Goal: Browse casually: Explore the website without a specific task or goal

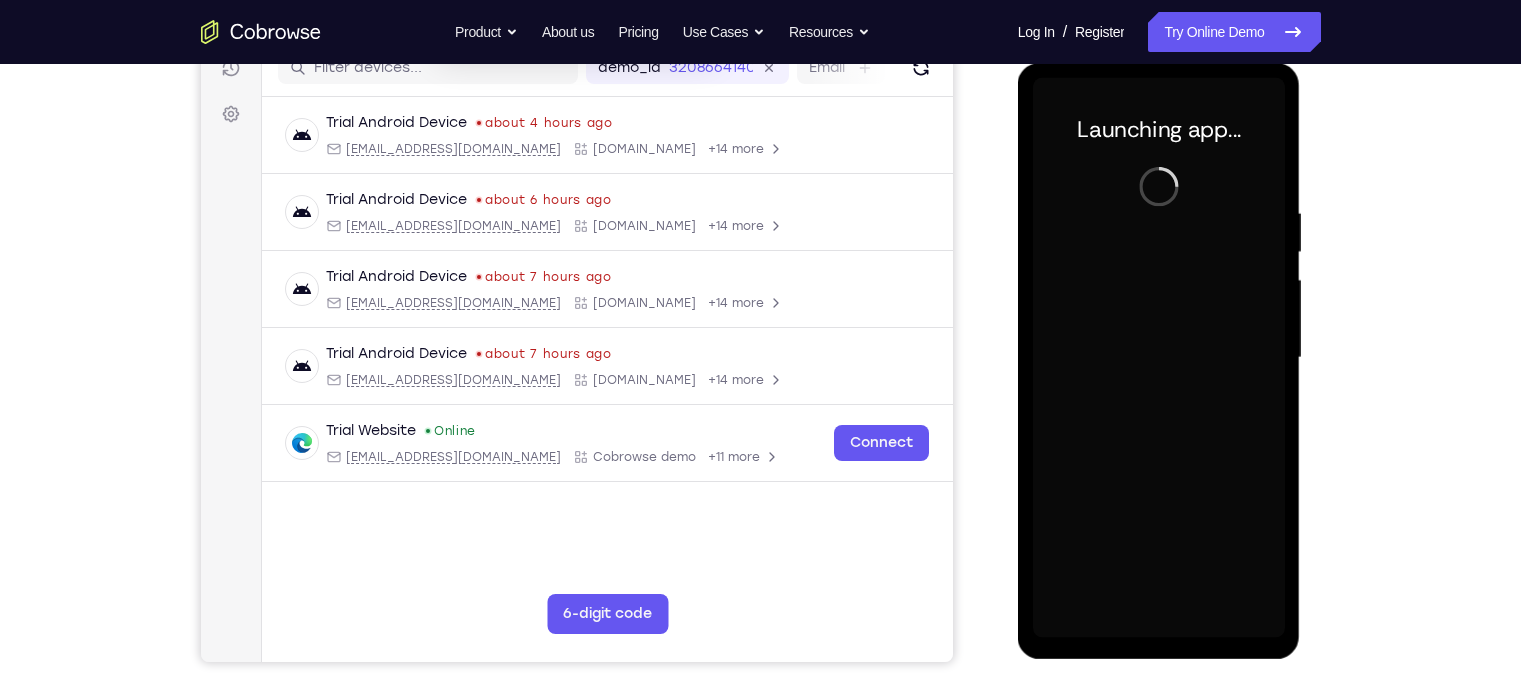
scroll to position [260, 0]
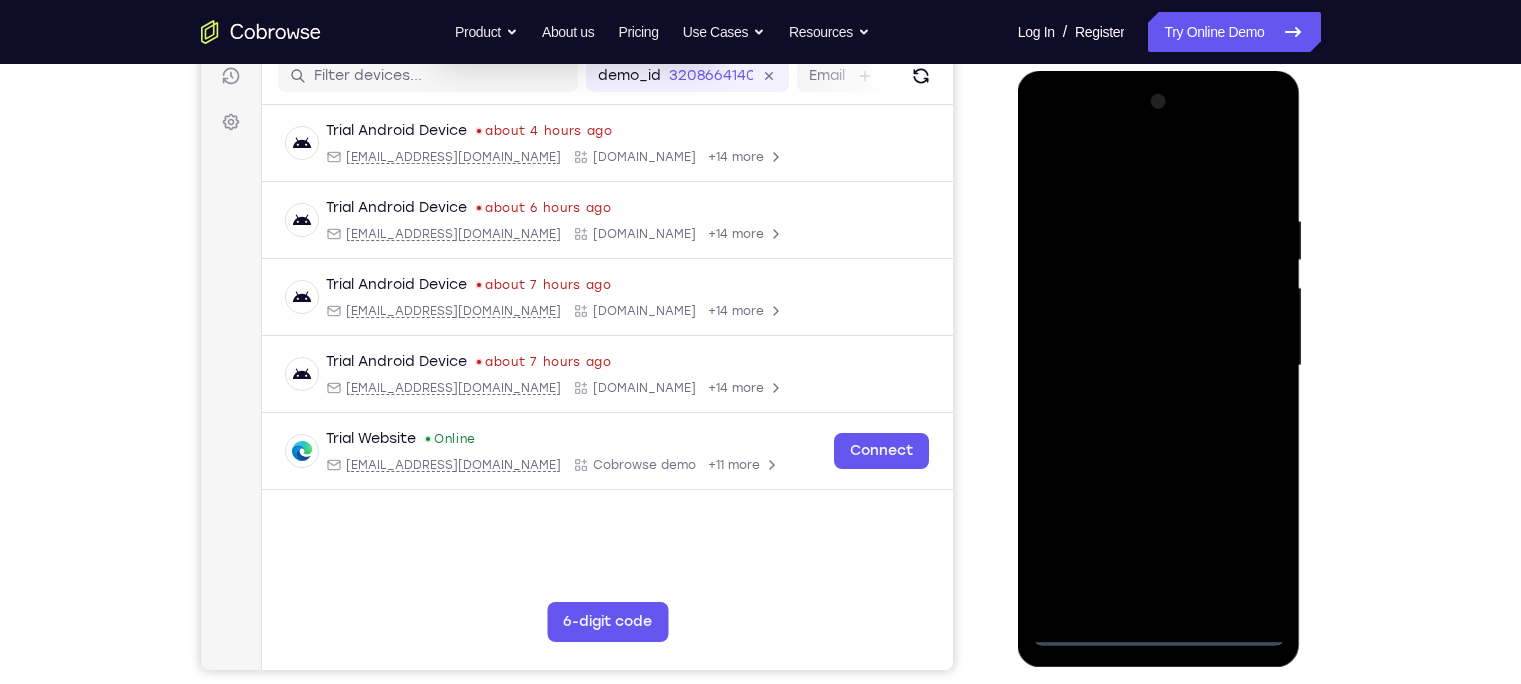
click at [1156, 634] on div at bounding box center [1159, 366] width 252 height 560
click at [1232, 551] on div at bounding box center [1159, 366] width 252 height 560
click at [1074, 174] on div at bounding box center [1159, 366] width 252 height 560
click at [1236, 348] on div at bounding box center [1159, 366] width 252 height 560
click at [1126, 402] on div at bounding box center [1159, 366] width 252 height 560
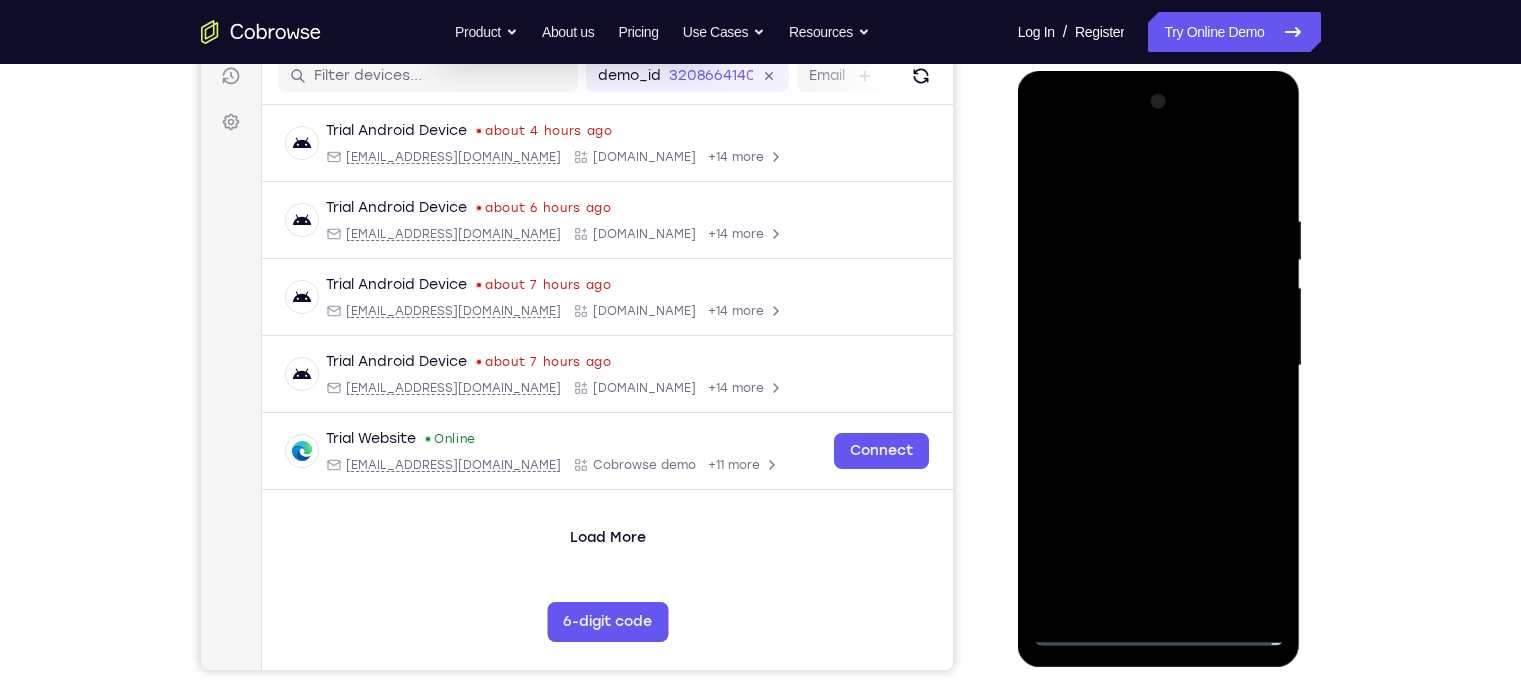
click at [1174, 351] on div at bounding box center [1159, 366] width 252 height 560
click at [1225, 324] on div at bounding box center [1159, 366] width 252 height 560
click at [1206, 365] on div at bounding box center [1159, 366] width 252 height 560
click at [1190, 430] on div at bounding box center [1159, 366] width 252 height 560
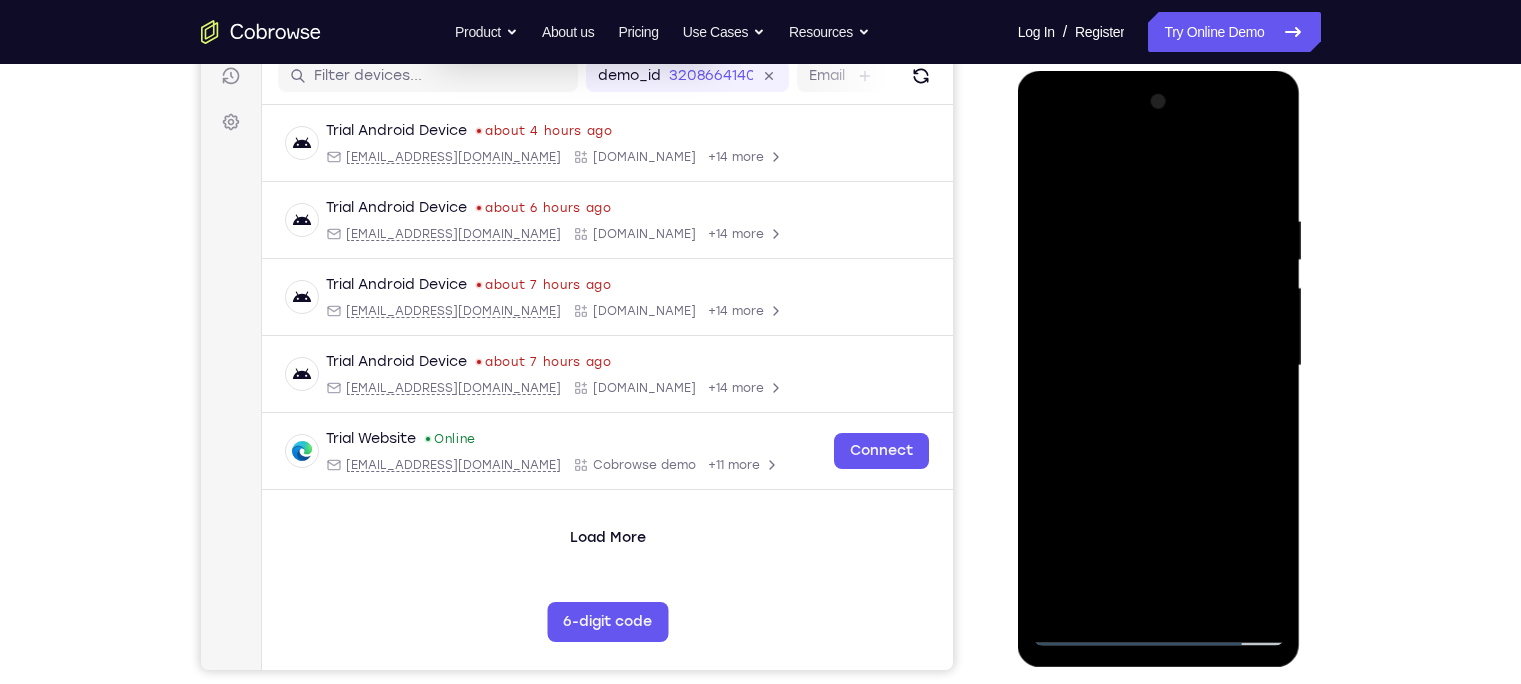
click at [1156, 443] on div at bounding box center [1159, 366] width 252 height 560
click at [1130, 217] on div at bounding box center [1159, 366] width 252 height 560
click at [1258, 300] on div at bounding box center [1159, 366] width 252 height 560
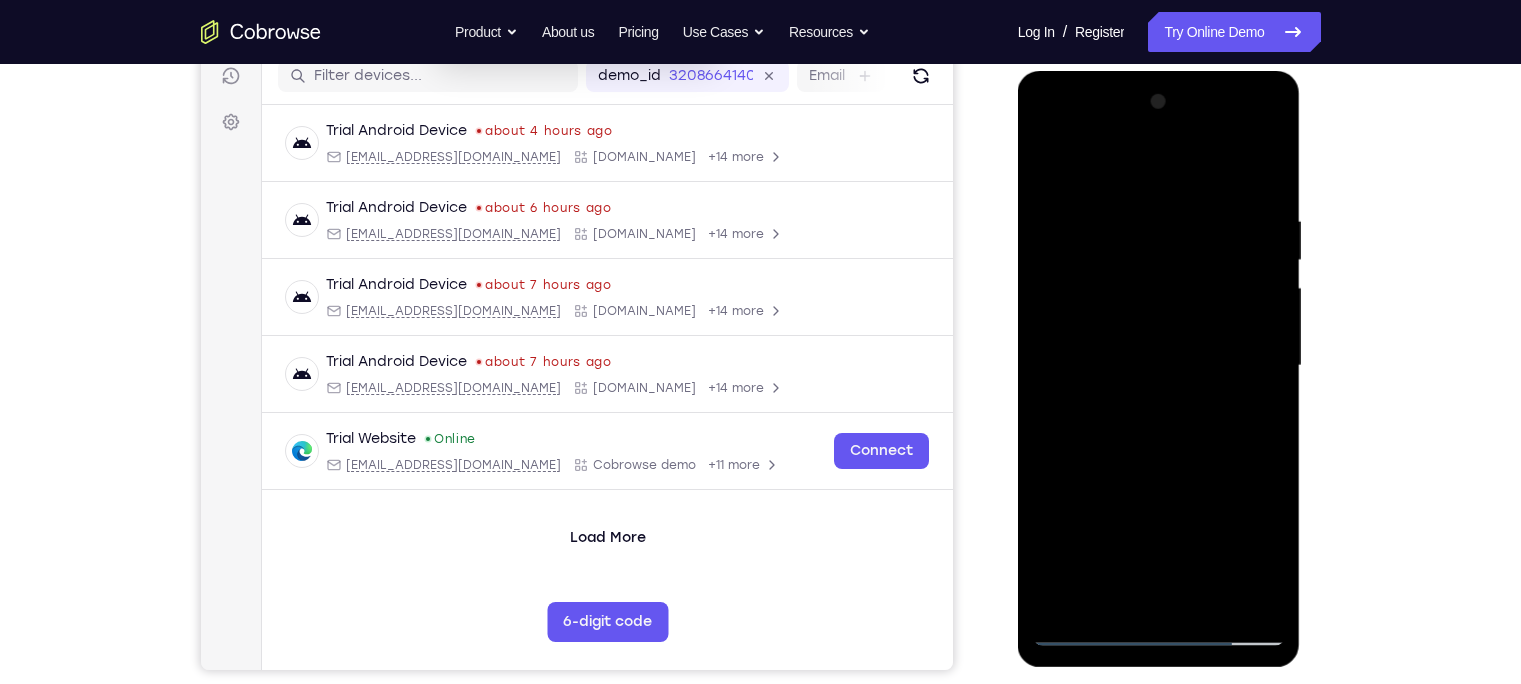
click at [1218, 281] on div at bounding box center [1159, 366] width 252 height 560
click at [1050, 341] on div at bounding box center [1159, 366] width 252 height 560
click at [1247, 372] on div at bounding box center [1159, 366] width 252 height 560
click at [1195, 376] on div at bounding box center [1159, 366] width 252 height 560
click at [1245, 378] on div at bounding box center [1159, 366] width 252 height 560
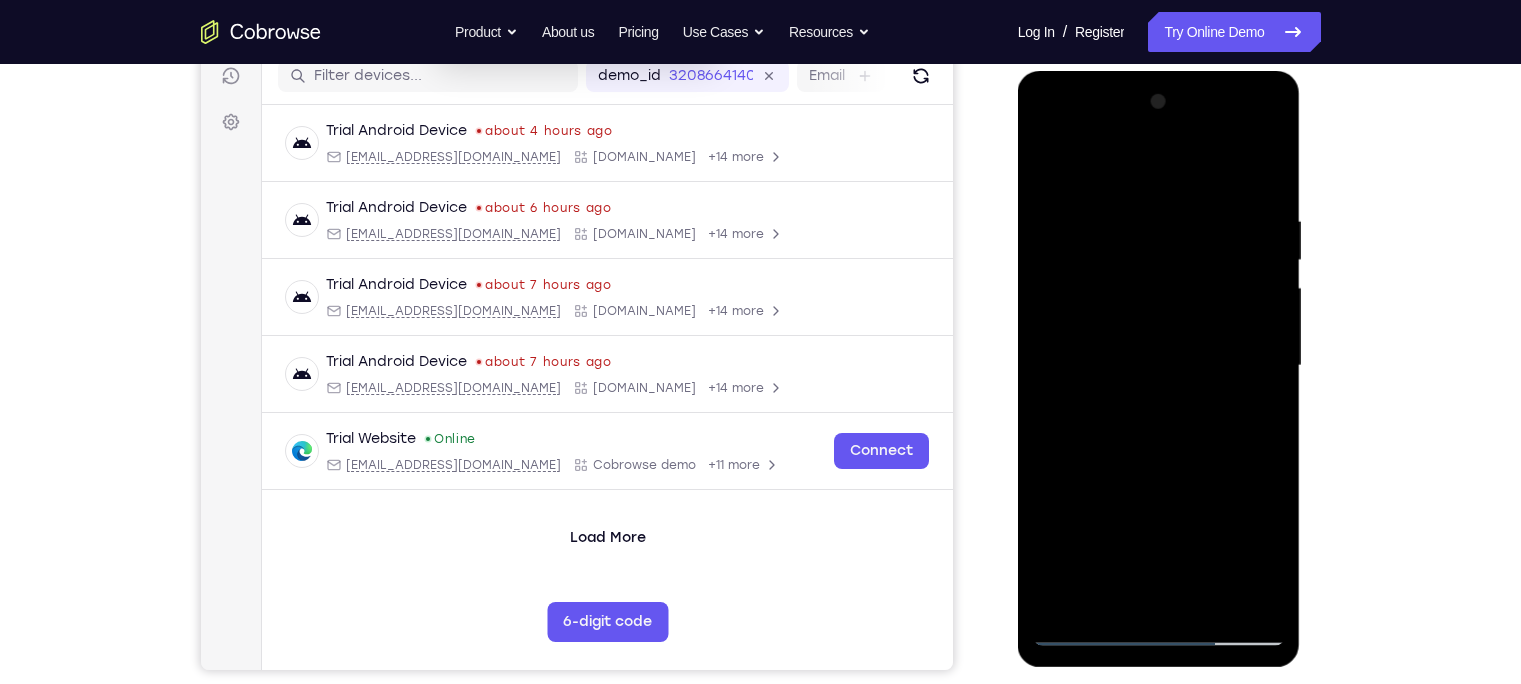
click at [1073, 416] on div at bounding box center [1159, 366] width 252 height 560
click at [1225, 316] on div at bounding box center [1159, 366] width 252 height 560
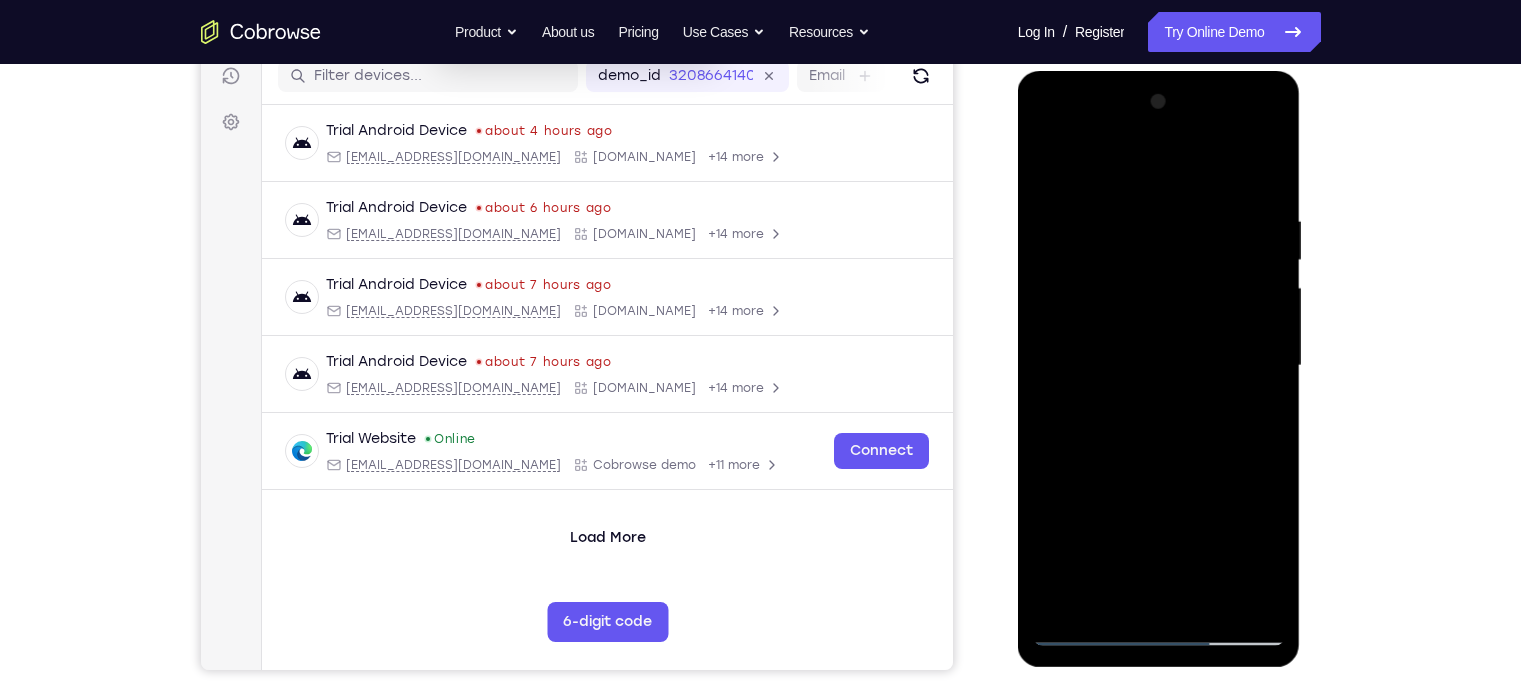
click at [1225, 316] on div at bounding box center [1159, 366] width 252 height 560
click at [1228, 319] on div at bounding box center [1159, 366] width 252 height 560
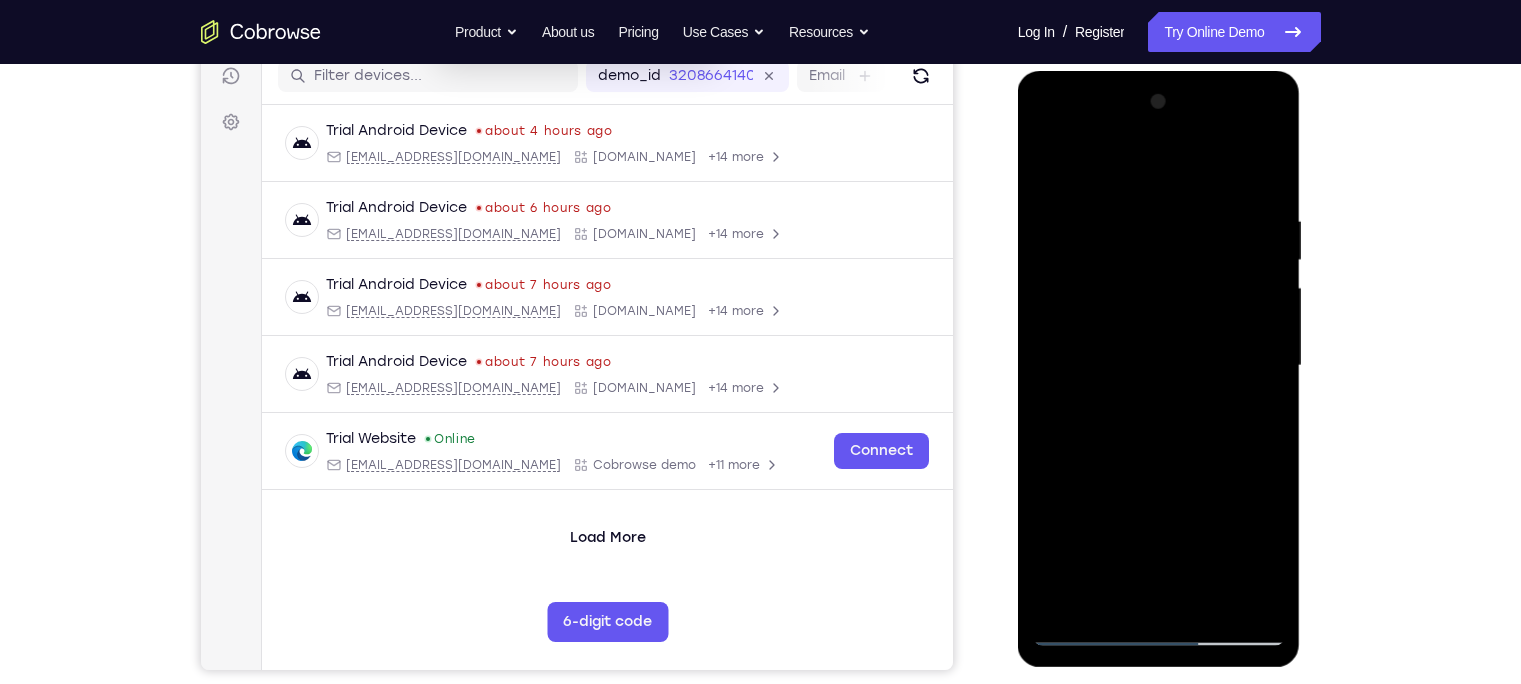
click at [1228, 319] on div at bounding box center [1159, 366] width 252 height 560
click at [1271, 175] on div at bounding box center [1159, 366] width 252 height 560
drag, startPoint x: 1221, startPoint y: 394, endPoint x: 1218, endPoint y: 267, distance: 127.0
click at [1218, 267] on div at bounding box center [1159, 366] width 252 height 560
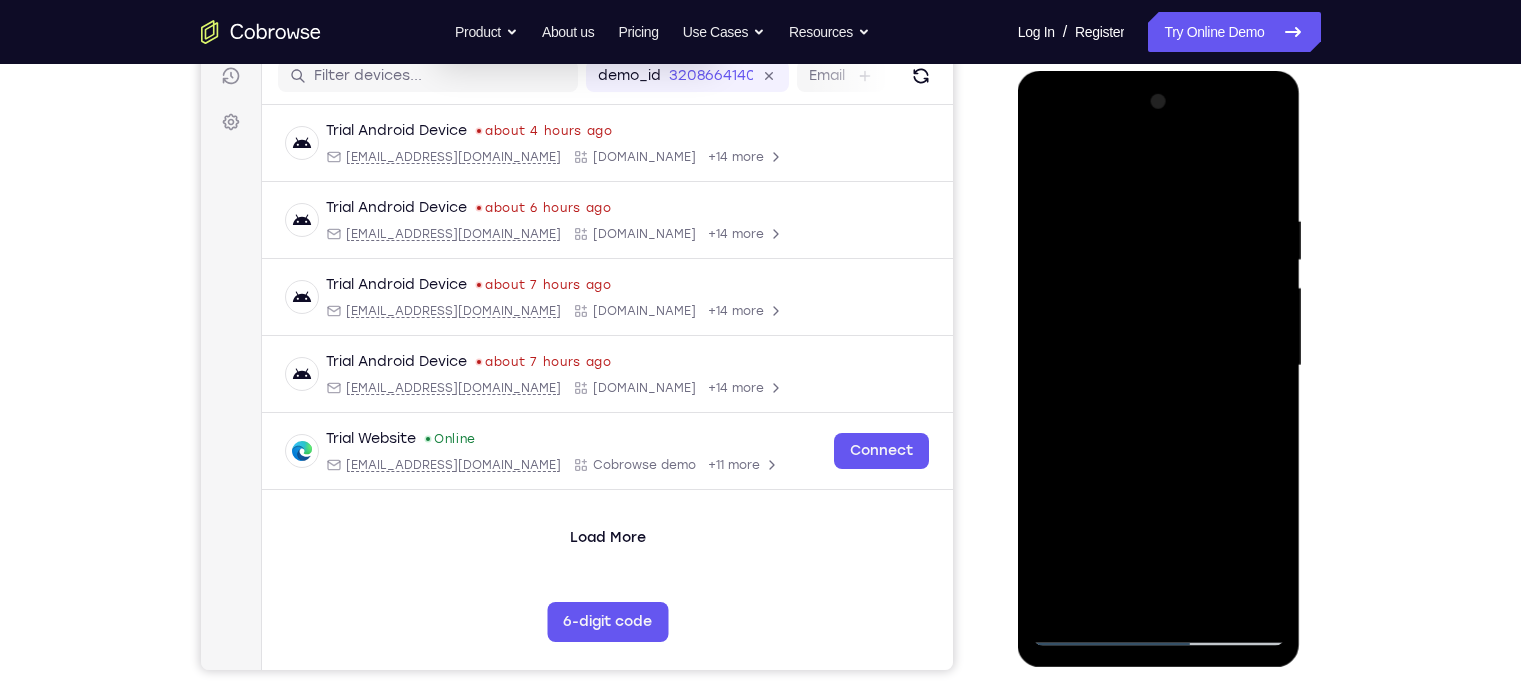
click at [1270, 335] on div at bounding box center [1159, 366] width 252 height 560
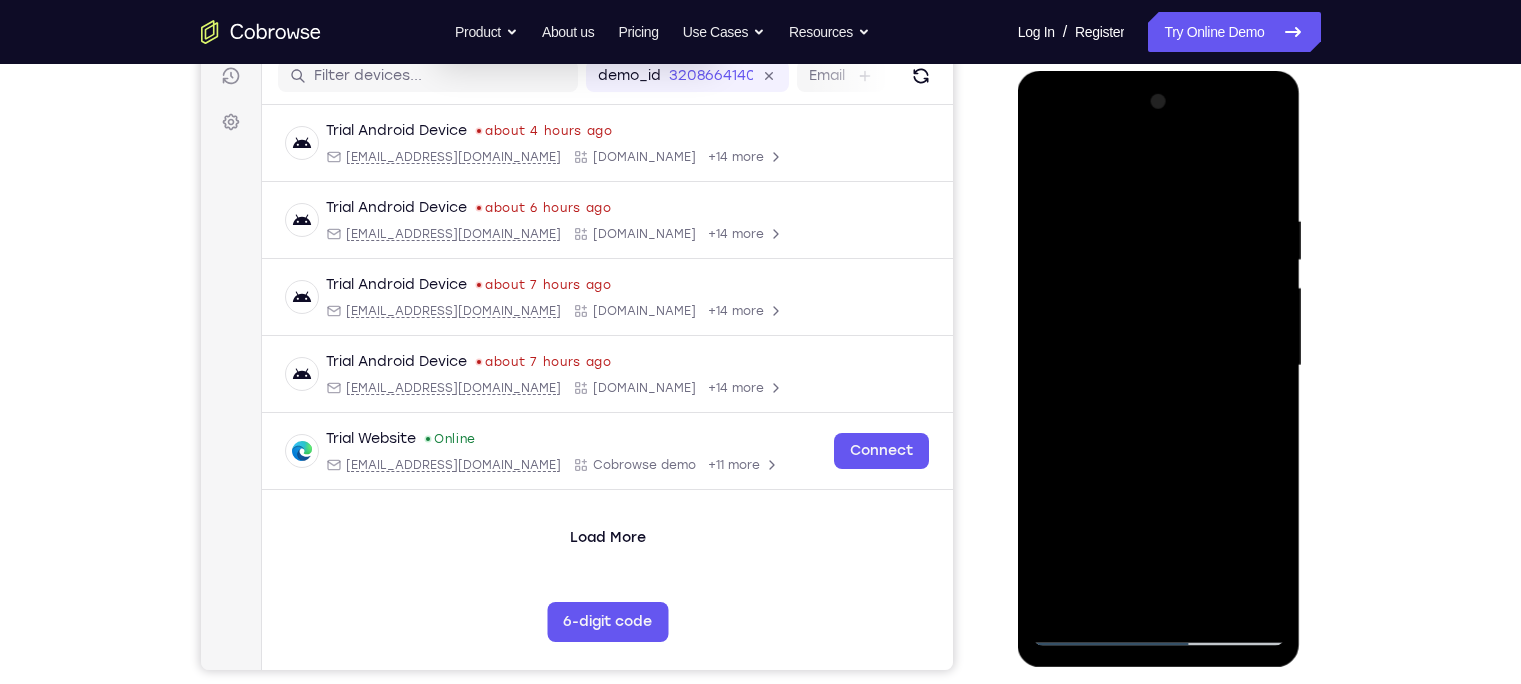
click at [1270, 335] on div at bounding box center [1159, 366] width 252 height 560
click at [1205, 601] on div at bounding box center [1159, 366] width 252 height 560
click at [1188, 481] on div at bounding box center [1159, 366] width 252 height 560
click at [1142, 312] on div at bounding box center [1159, 366] width 252 height 560
click at [1050, 172] on div at bounding box center [1159, 366] width 252 height 560
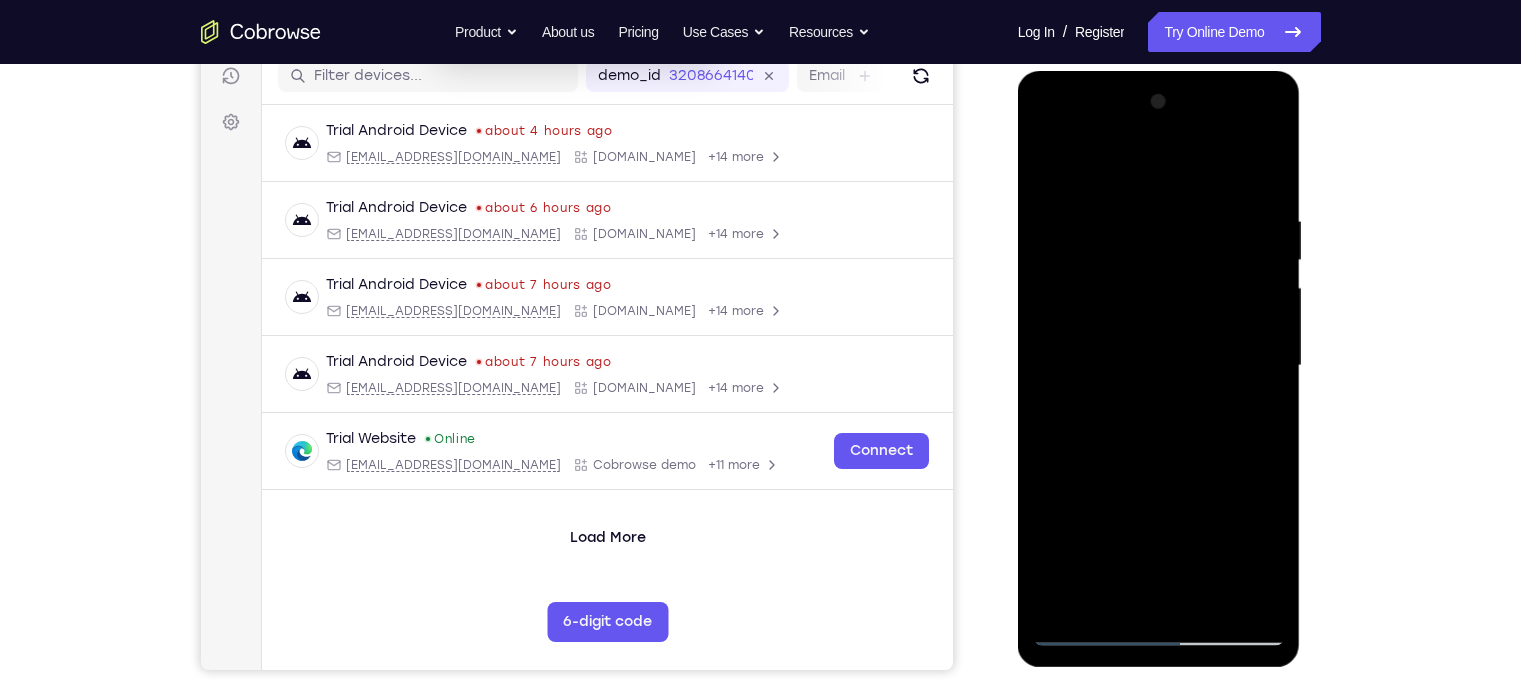
click at [1050, 172] on div at bounding box center [1159, 366] width 252 height 560
drag, startPoint x: 1086, startPoint y: 227, endPoint x: 1024, endPoint y: 546, distance: 324.9
click at [1024, 546] on div at bounding box center [1159, 369] width 283 height 596
drag, startPoint x: 1168, startPoint y: 295, endPoint x: 1148, endPoint y: 593, distance: 298.6
click at [1148, 593] on div at bounding box center [1159, 366] width 252 height 560
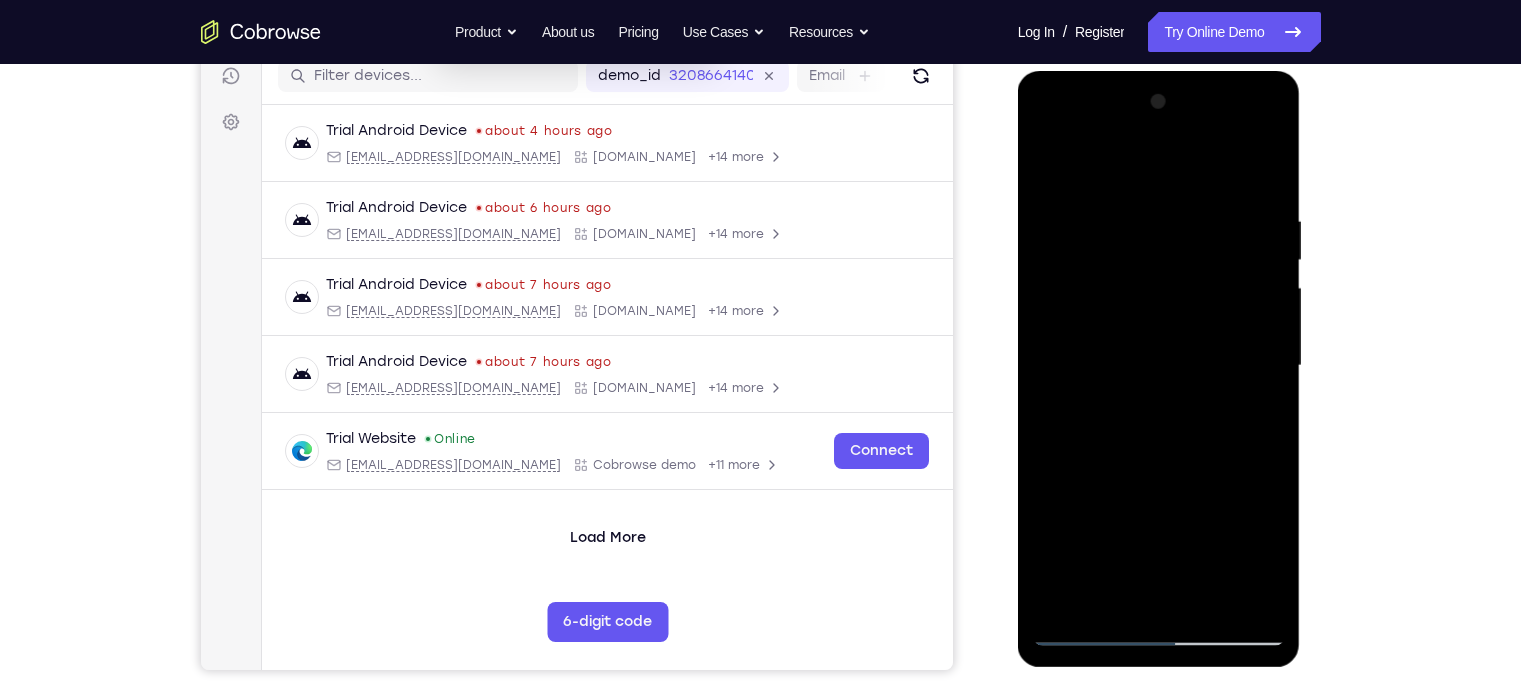
click at [1141, 212] on div at bounding box center [1159, 366] width 252 height 560
click at [1241, 235] on div at bounding box center [1159, 366] width 252 height 560
click at [1248, 229] on div at bounding box center [1159, 366] width 252 height 560
drag, startPoint x: 1116, startPoint y: 261, endPoint x: 1195, endPoint y: 261, distance: 79.0
click at [1195, 261] on div at bounding box center [1159, 366] width 252 height 560
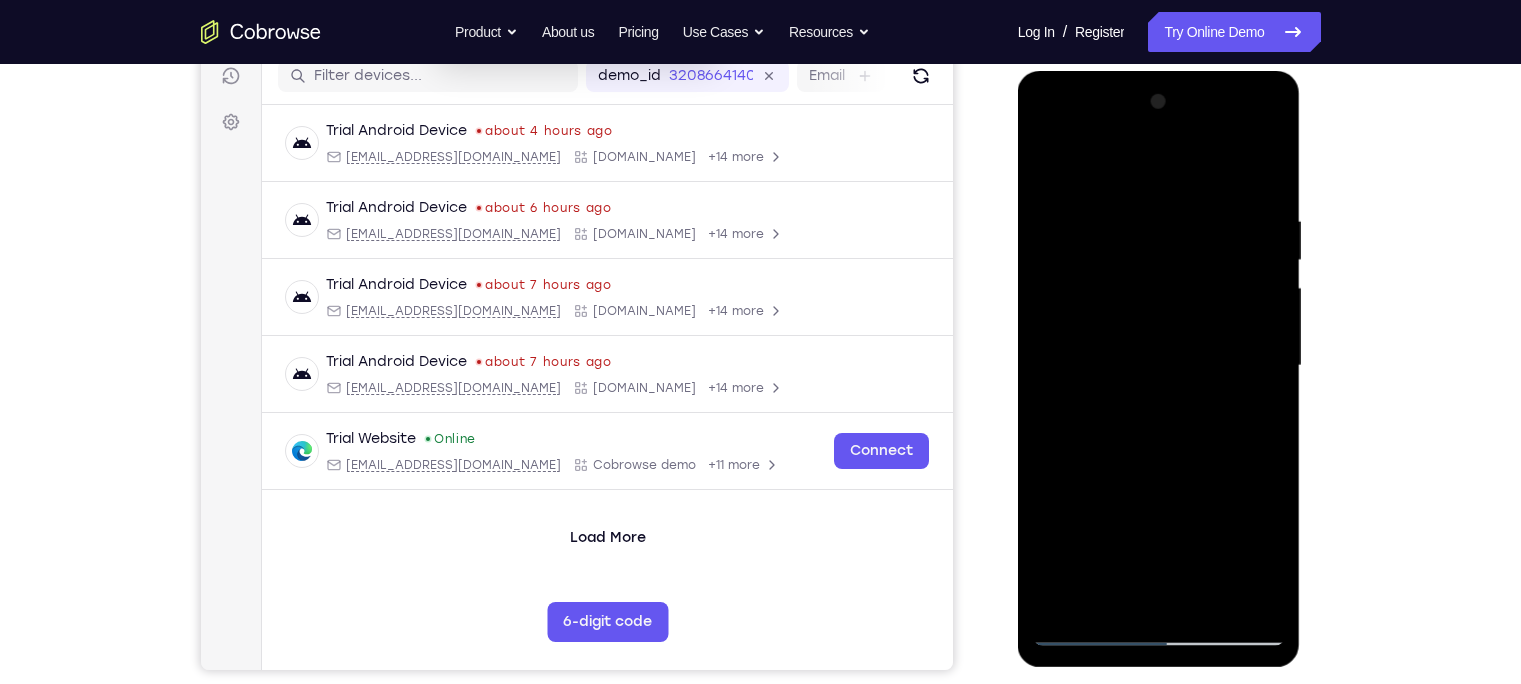
drag, startPoint x: 1079, startPoint y: 206, endPoint x: 1275, endPoint y: 236, distance: 198.2
click at [1257, 236] on div at bounding box center [1159, 366] width 252 height 560
click at [1229, 201] on div at bounding box center [1159, 366] width 252 height 560
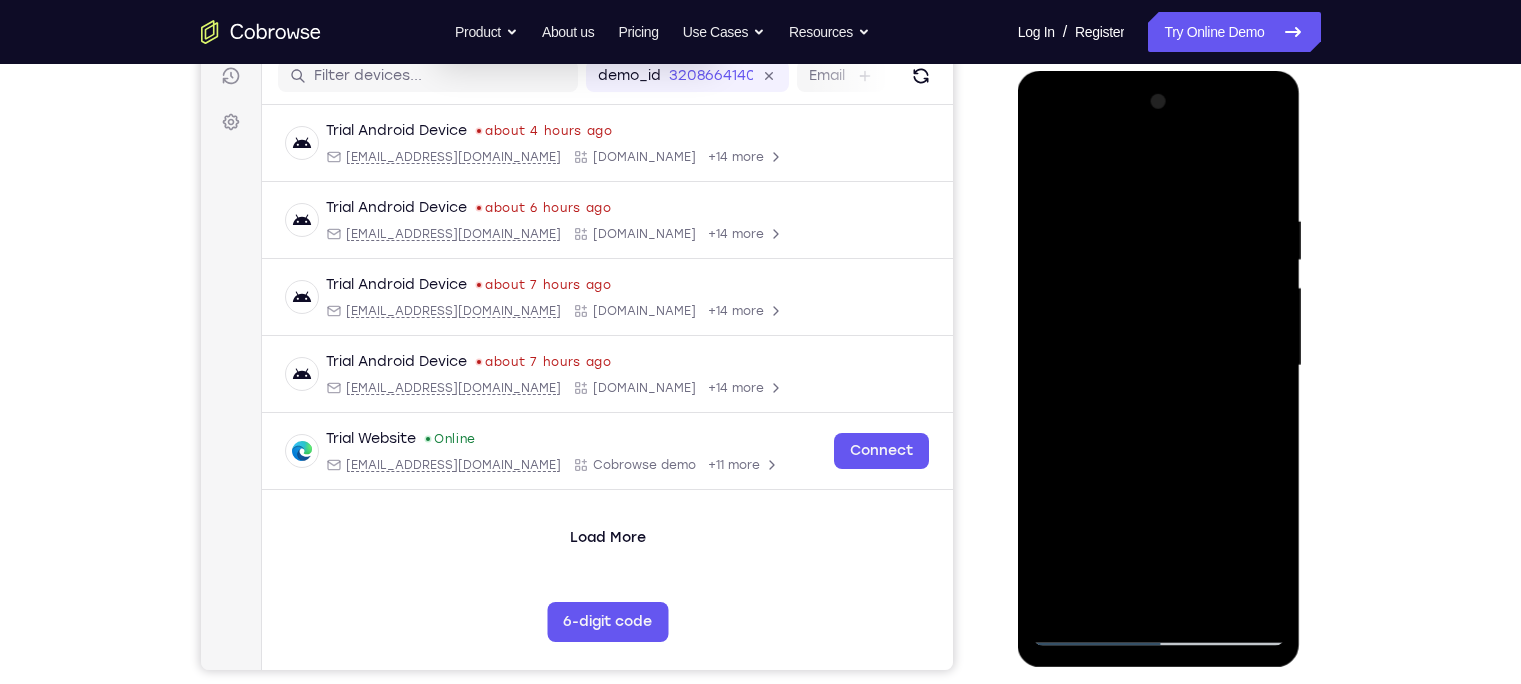
click at [1229, 201] on div at bounding box center [1159, 366] width 252 height 560
click at [1226, 364] on div at bounding box center [1159, 366] width 252 height 560
click at [1247, 299] on div at bounding box center [1159, 366] width 252 height 560
click at [1080, 338] on div at bounding box center [1159, 366] width 252 height 560
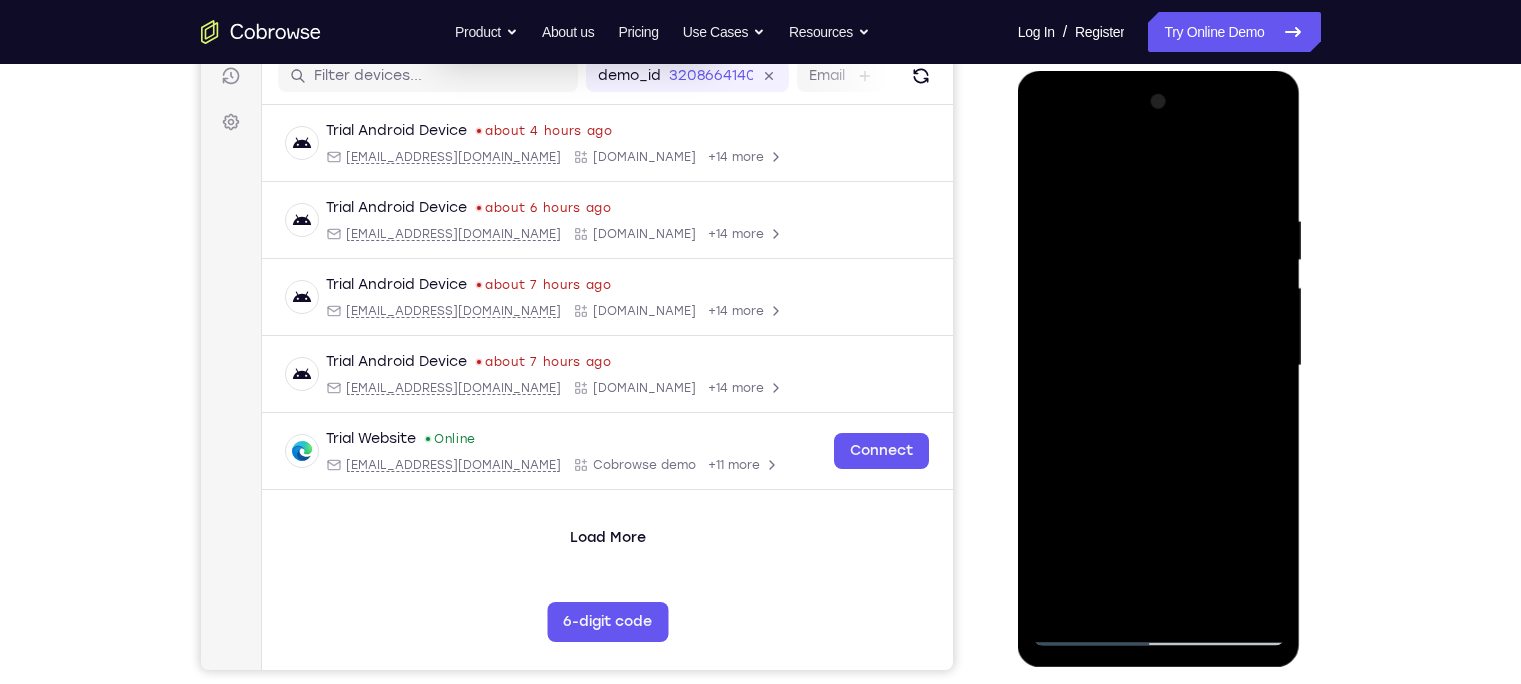
click at [1201, 266] on div at bounding box center [1159, 366] width 252 height 560
click at [1259, 172] on div at bounding box center [1159, 366] width 252 height 560
click at [1183, 274] on div at bounding box center [1159, 366] width 252 height 560
click at [1190, 202] on div at bounding box center [1159, 366] width 252 height 560
click at [1257, 185] on div at bounding box center [1159, 366] width 252 height 560
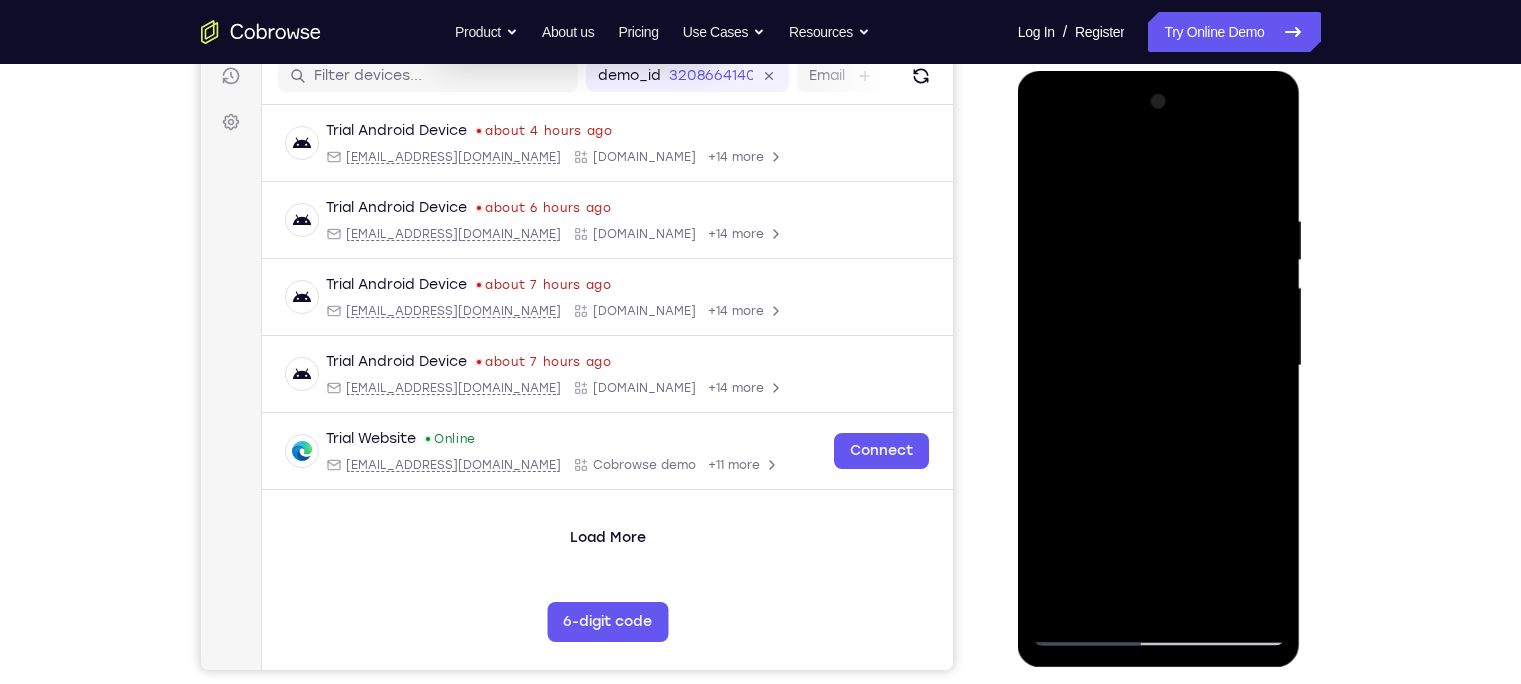
drag, startPoint x: 1169, startPoint y: 266, endPoint x: 1070, endPoint y: 654, distance: 400.3
click at [1070, 654] on div at bounding box center [1159, 369] width 283 height 596
click at [1135, 202] on div at bounding box center [1159, 366] width 252 height 560
click at [1237, 252] on div at bounding box center [1159, 366] width 252 height 560
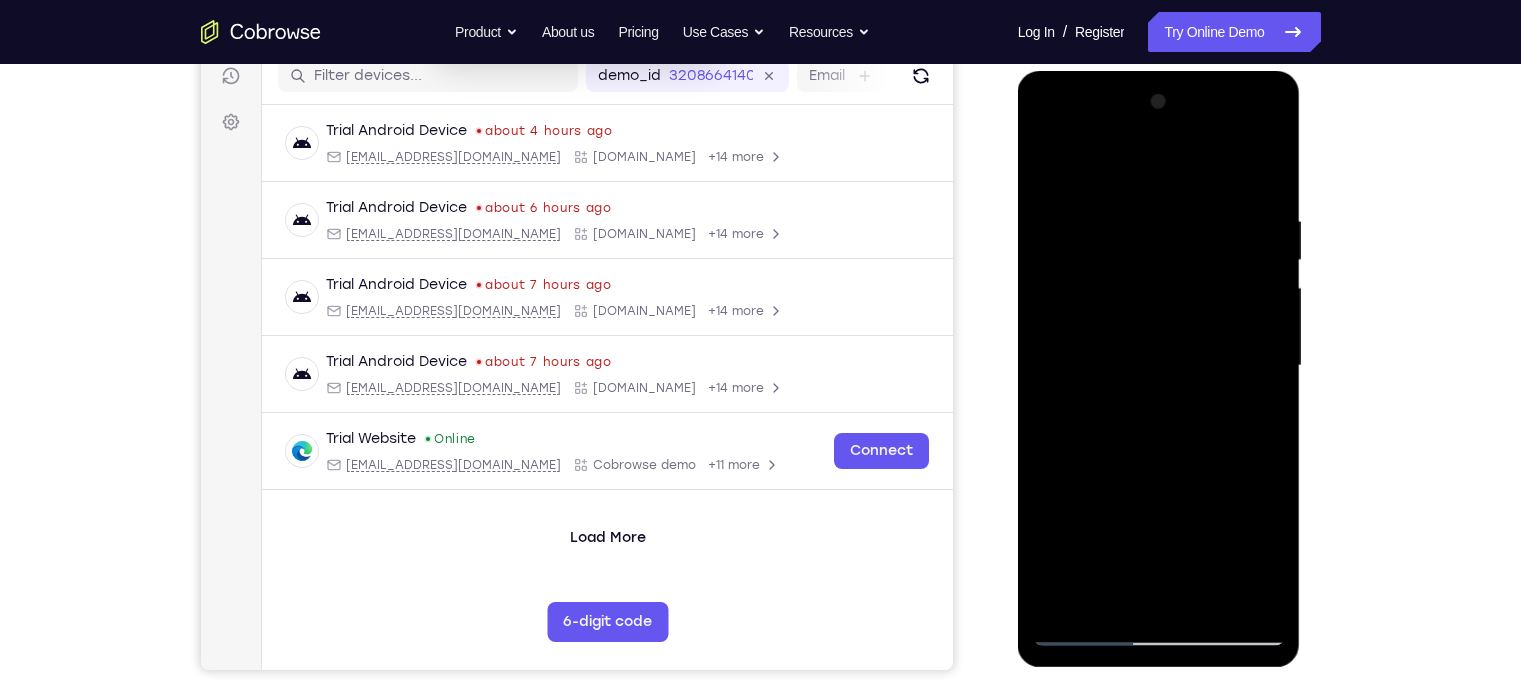
click at [1237, 252] on div at bounding box center [1159, 366] width 252 height 560
click at [1262, 180] on div at bounding box center [1159, 366] width 252 height 560
drag, startPoint x: 1213, startPoint y: 310, endPoint x: 1176, endPoint y: 579, distance: 271.5
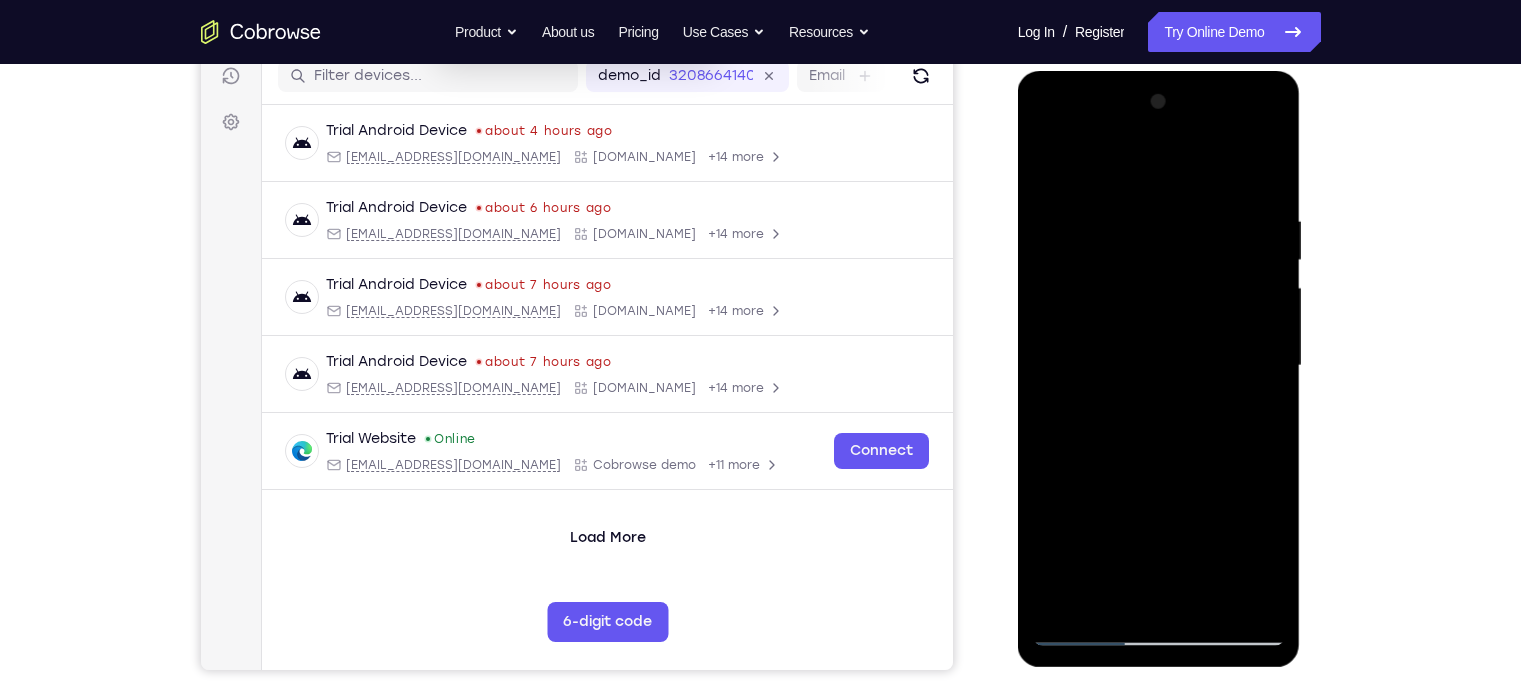
click at [1176, 579] on div at bounding box center [1159, 366] width 252 height 560
click at [1256, 199] on div at bounding box center [1159, 366] width 252 height 560
drag, startPoint x: 1114, startPoint y: 259, endPoint x: 1395, endPoint y: 271, distance: 281.2
click at [1303, 271] on html "Online web based iOS Simulators and Android Emulators. Run iPhone, iPad, Mobile…" at bounding box center [1160, 371] width 285 height 600
drag, startPoint x: 1182, startPoint y: 213, endPoint x: 1370, endPoint y: 262, distance: 194.2
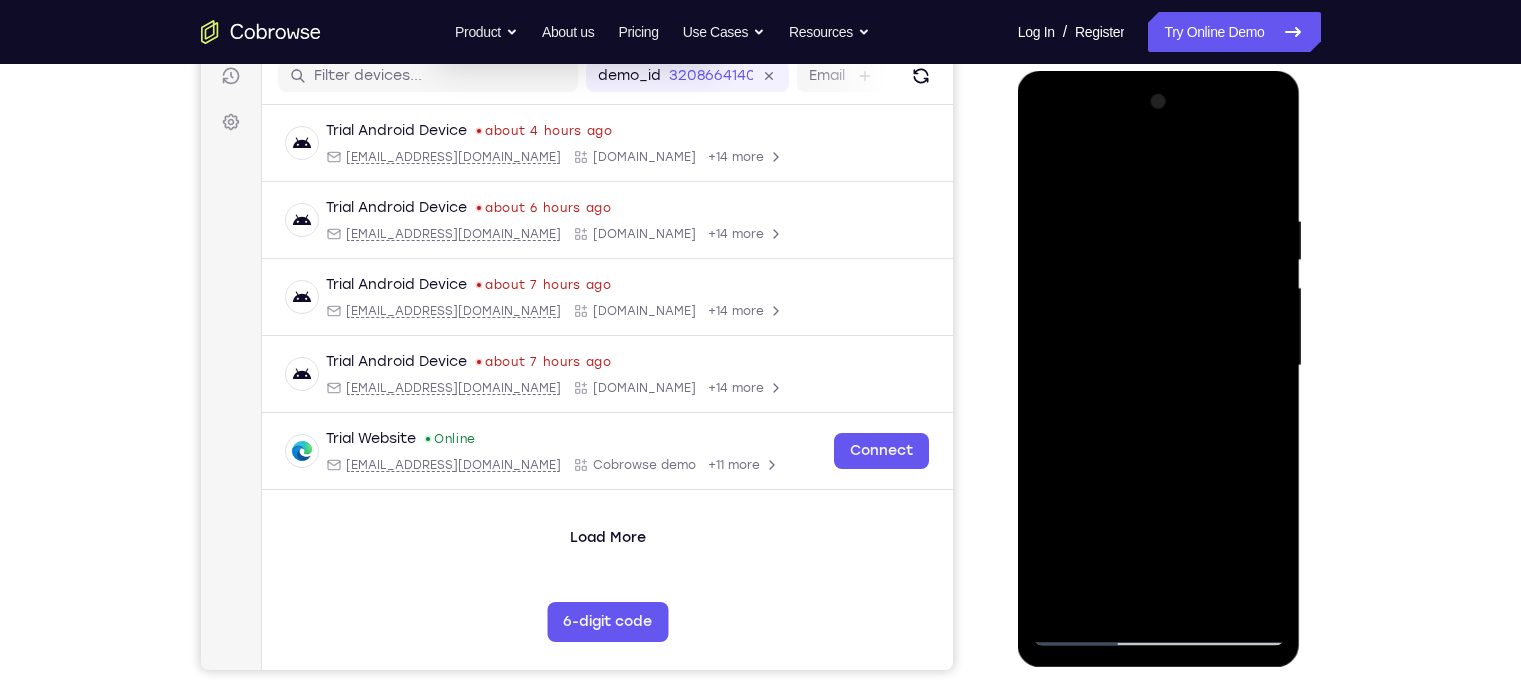
click at [1303, 262] on html "Online web based iOS Simulators and Android Emulators. Run iPhone, iPad, Mobile…" at bounding box center [1160, 371] width 285 height 600
click at [1230, 274] on div at bounding box center [1159, 366] width 252 height 560
drag, startPoint x: 1090, startPoint y: 322, endPoint x: 1271, endPoint y: 367, distance: 186.5
click at [1271, 367] on div at bounding box center [1159, 366] width 252 height 560
click at [1250, 166] on div at bounding box center [1159, 366] width 252 height 560
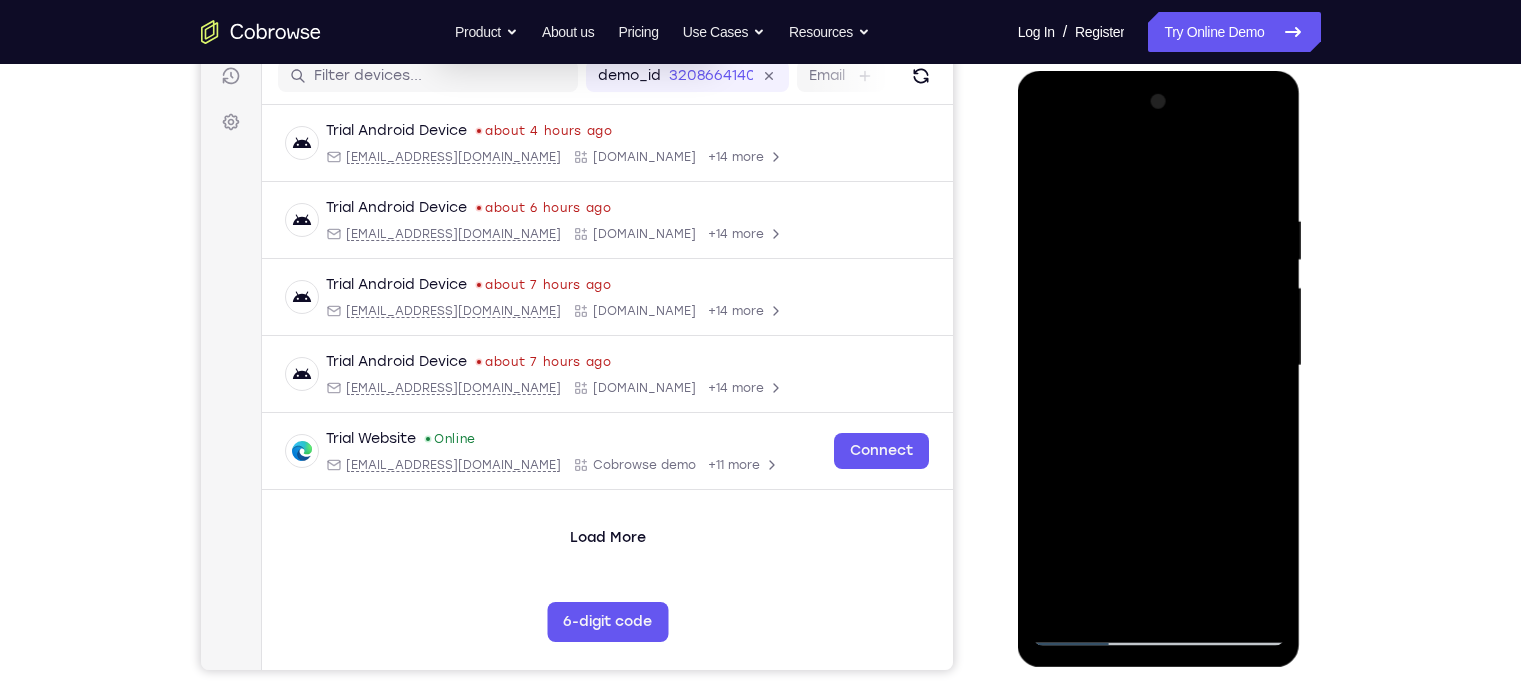
click at [1227, 211] on div at bounding box center [1159, 366] width 252 height 560
click at [1264, 171] on div at bounding box center [1159, 366] width 252 height 560
drag, startPoint x: 1238, startPoint y: 273, endPoint x: 1106, endPoint y: 748, distance: 492.9
click at [1106, 671] on html "Online web based iOS Simulators and Android Emulators. Run iPhone, iPad, Mobile…" at bounding box center [1160, 371] width 285 height 600
click at [1146, 188] on div at bounding box center [1159, 366] width 252 height 560
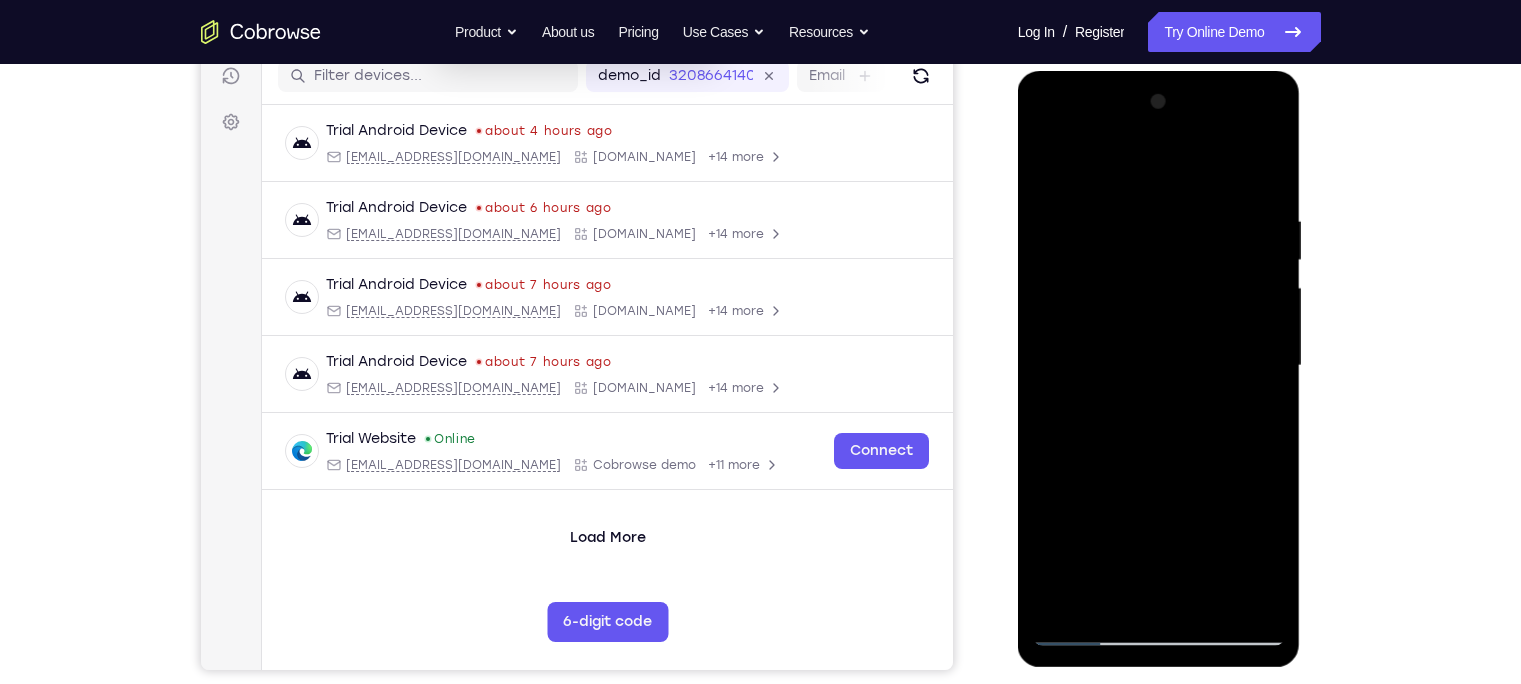
click at [1227, 221] on div at bounding box center [1159, 366] width 252 height 560
click at [1257, 171] on div at bounding box center [1159, 366] width 252 height 560
click at [1191, 224] on div at bounding box center [1159, 366] width 252 height 560
click at [1235, 179] on div at bounding box center [1159, 366] width 252 height 560
click at [1216, 343] on div at bounding box center [1159, 366] width 252 height 560
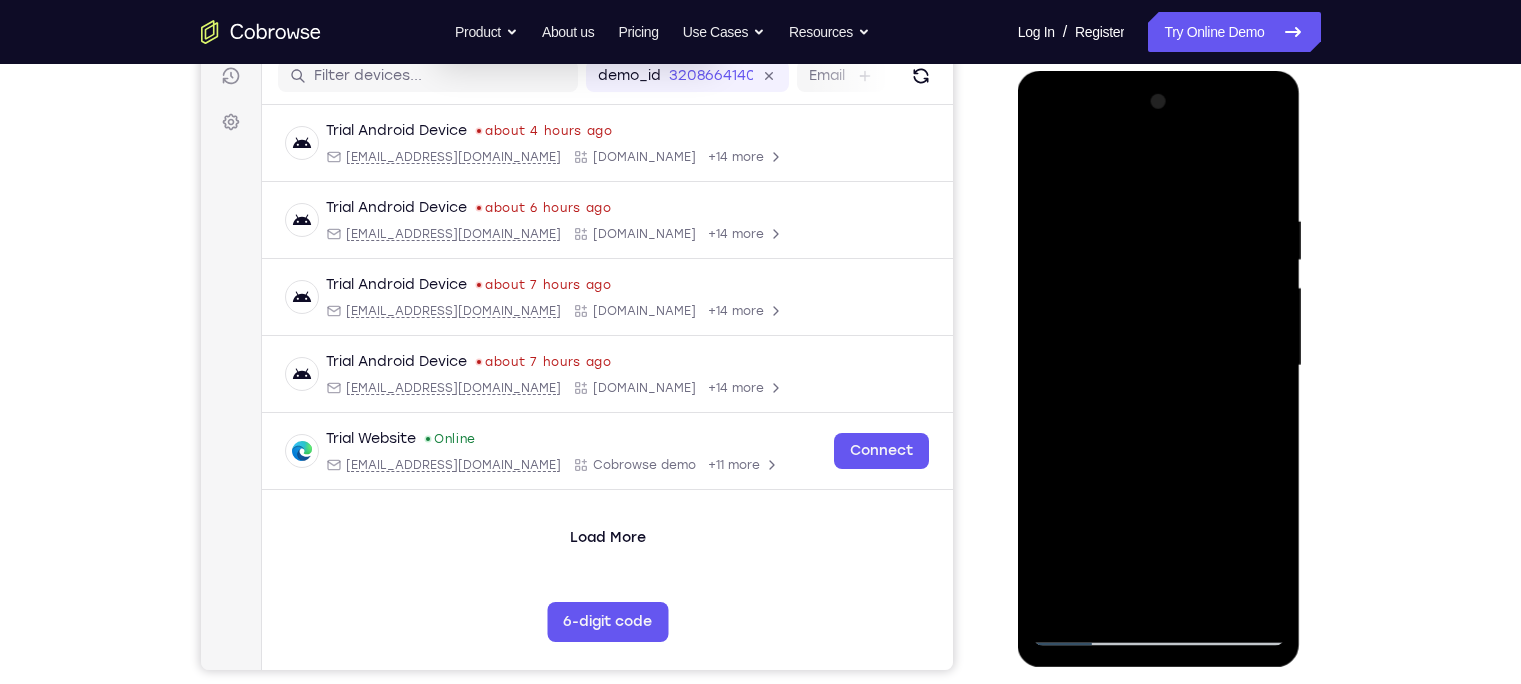
click at [1214, 339] on div at bounding box center [1159, 366] width 252 height 560
click at [1270, 176] on div at bounding box center [1159, 366] width 252 height 560
drag, startPoint x: 1210, startPoint y: 275, endPoint x: 1135, endPoint y: 522, distance: 258.1
click at [1135, 522] on div at bounding box center [1159, 366] width 252 height 560
drag, startPoint x: 1147, startPoint y: 217, endPoint x: 1039, endPoint y: 219, distance: 108.0
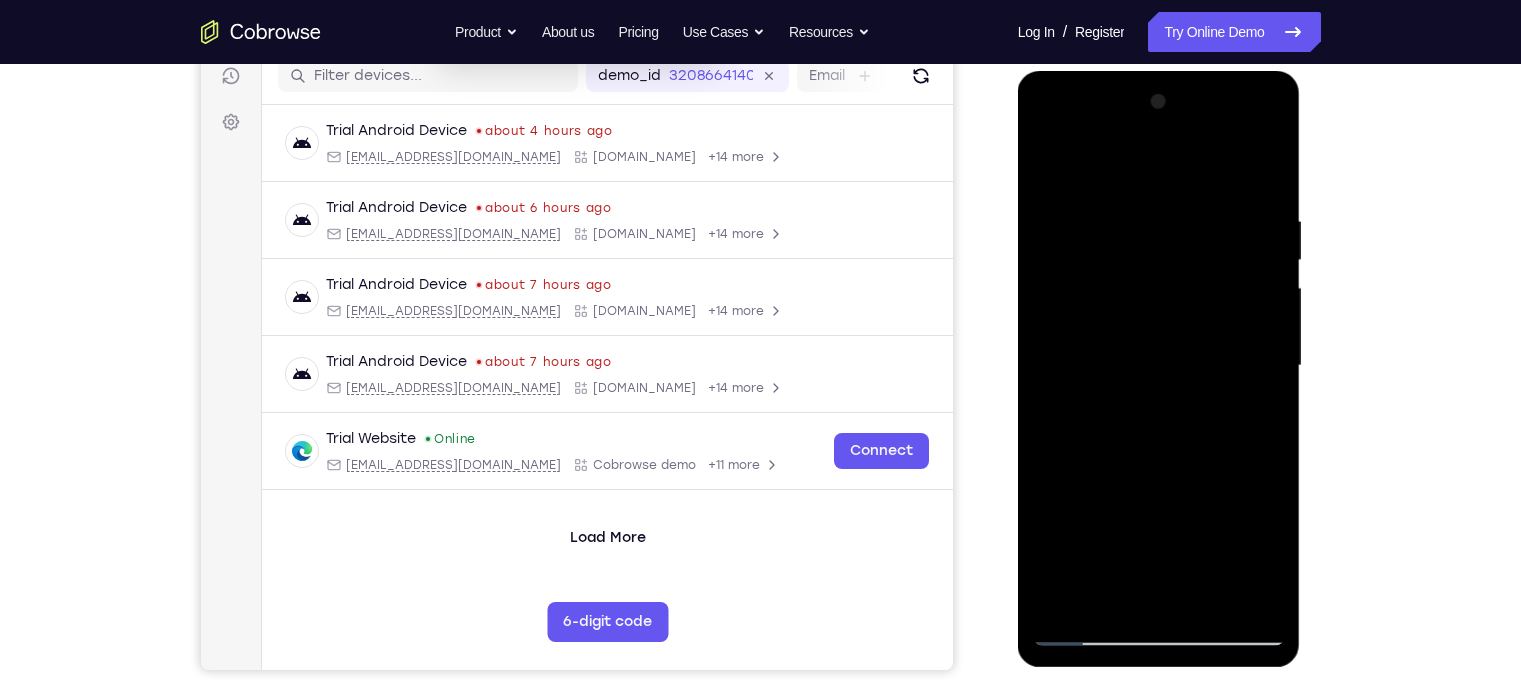
click at [1039, 219] on div at bounding box center [1159, 366] width 252 height 560
click at [1228, 201] on div at bounding box center [1159, 366] width 252 height 560
click at [1236, 212] on div at bounding box center [1159, 366] width 252 height 560
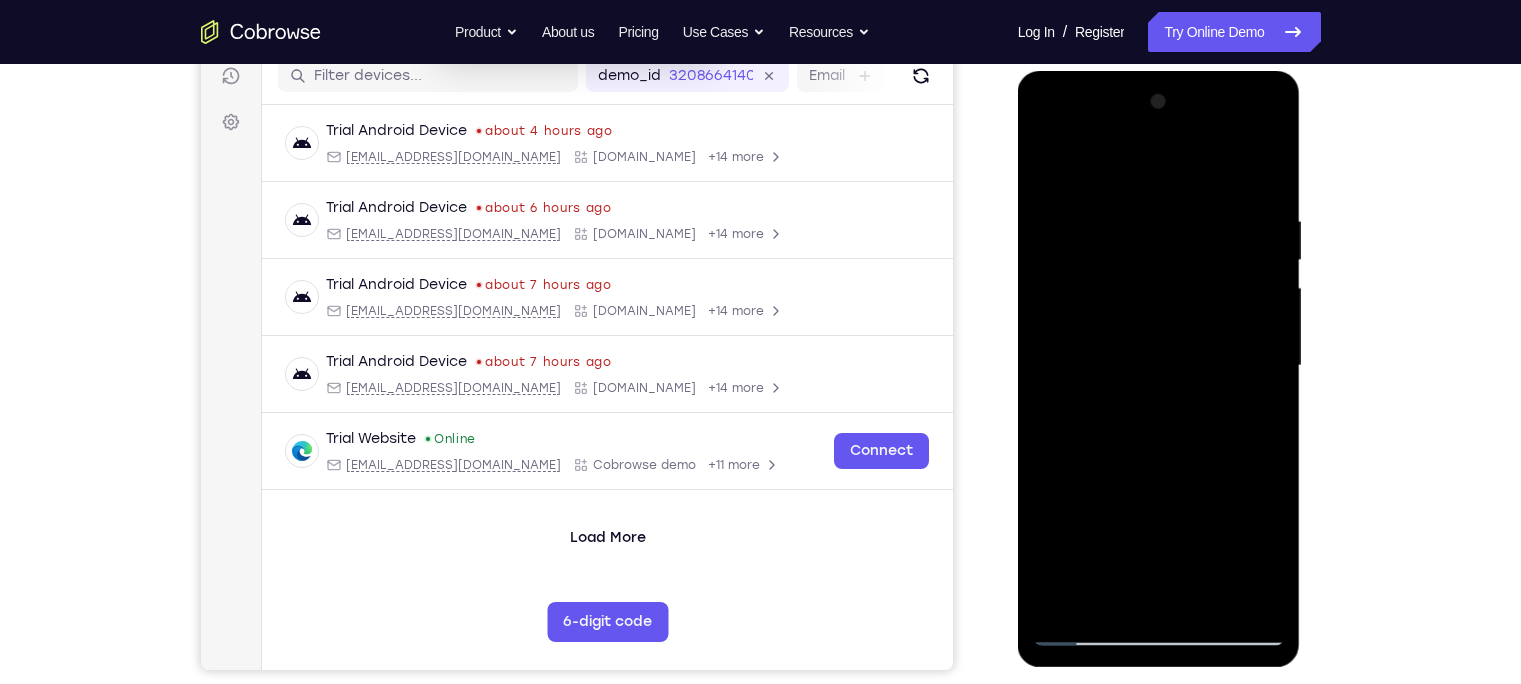
click at [1236, 212] on div at bounding box center [1159, 366] width 252 height 560
click at [1055, 304] on div at bounding box center [1159, 366] width 252 height 560
click at [1140, 295] on div at bounding box center [1159, 366] width 252 height 560
click at [1263, 216] on div at bounding box center [1159, 366] width 252 height 560
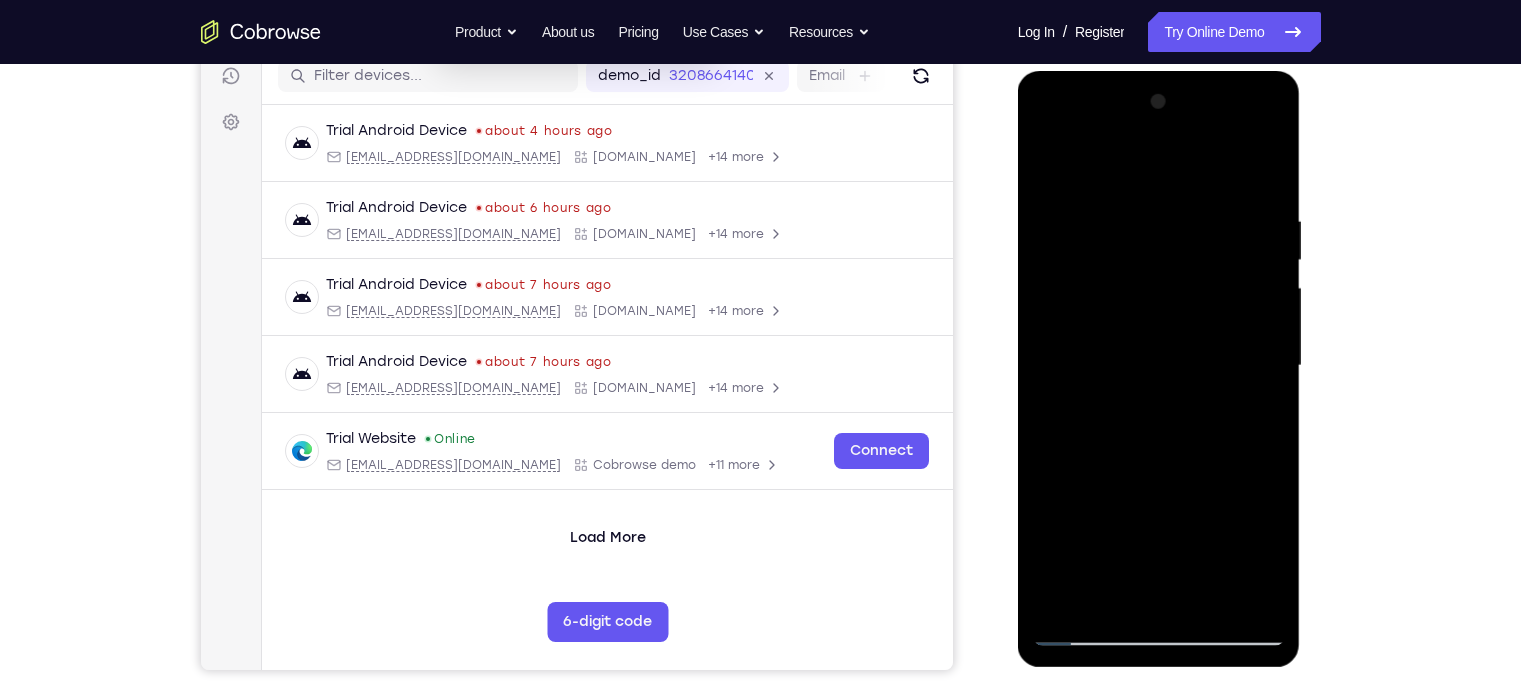
click at [1263, 216] on div at bounding box center [1159, 366] width 252 height 560
click at [1265, 169] on div at bounding box center [1159, 366] width 252 height 560
drag, startPoint x: 1234, startPoint y: 246, endPoint x: 1149, endPoint y: 610, distance: 373.7
click at [1149, 610] on div at bounding box center [1159, 366] width 252 height 560
drag, startPoint x: 1174, startPoint y: 437, endPoint x: 1158, endPoint y: 318, distance: 120.0
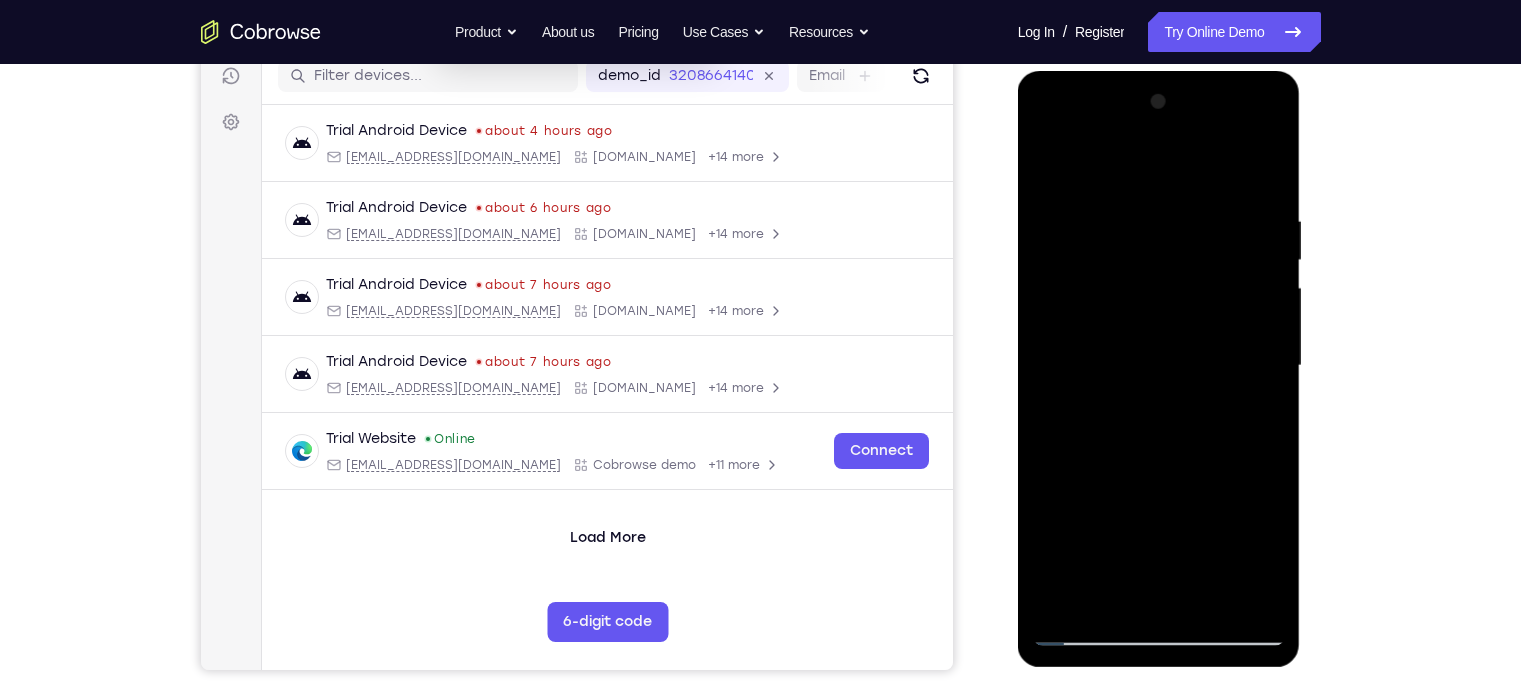
click at [1158, 318] on div at bounding box center [1159, 366] width 252 height 560
click at [1164, 341] on div at bounding box center [1159, 366] width 252 height 560
click at [1074, 606] on div at bounding box center [1159, 366] width 252 height 560
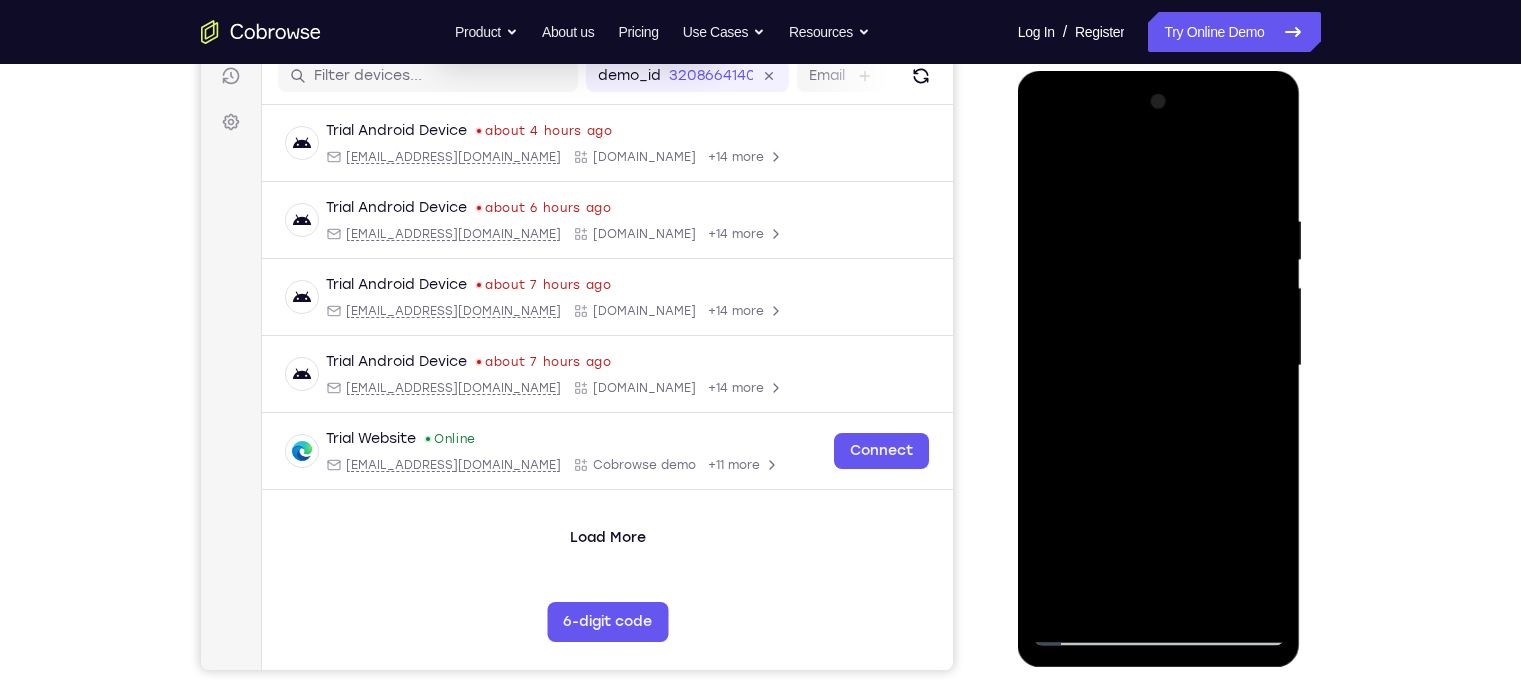
click at [1074, 606] on div at bounding box center [1159, 366] width 252 height 560
click at [1200, 213] on div at bounding box center [1159, 366] width 252 height 560
click at [1249, 192] on div at bounding box center [1159, 366] width 252 height 560
click at [1209, 326] on div at bounding box center [1159, 366] width 252 height 560
click at [1245, 241] on div at bounding box center [1159, 366] width 252 height 560
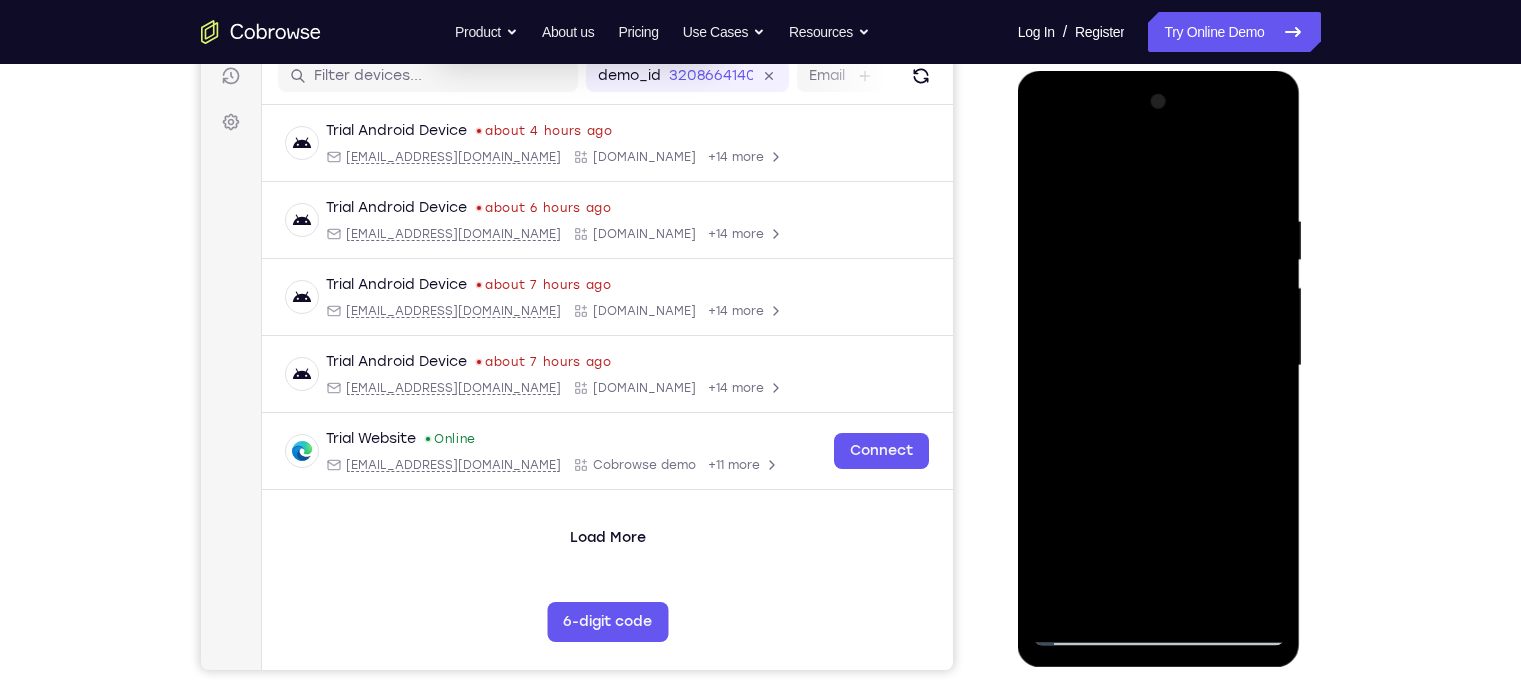
click at [1245, 241] on div at bounding box center [1159, 366] width 252 height 560
click at [1267, 174] on div at bounding box center [1159, 366] width 252 height 560
click at [1140, 206] on div at bounding box center [1159, 366] width 252 height 560
click at [1252, 217] on div at bounding box center [1159, 366] width 252 height 560
click at [1260, 167] on div at bounding box center [1159, 366] width 252 height 560
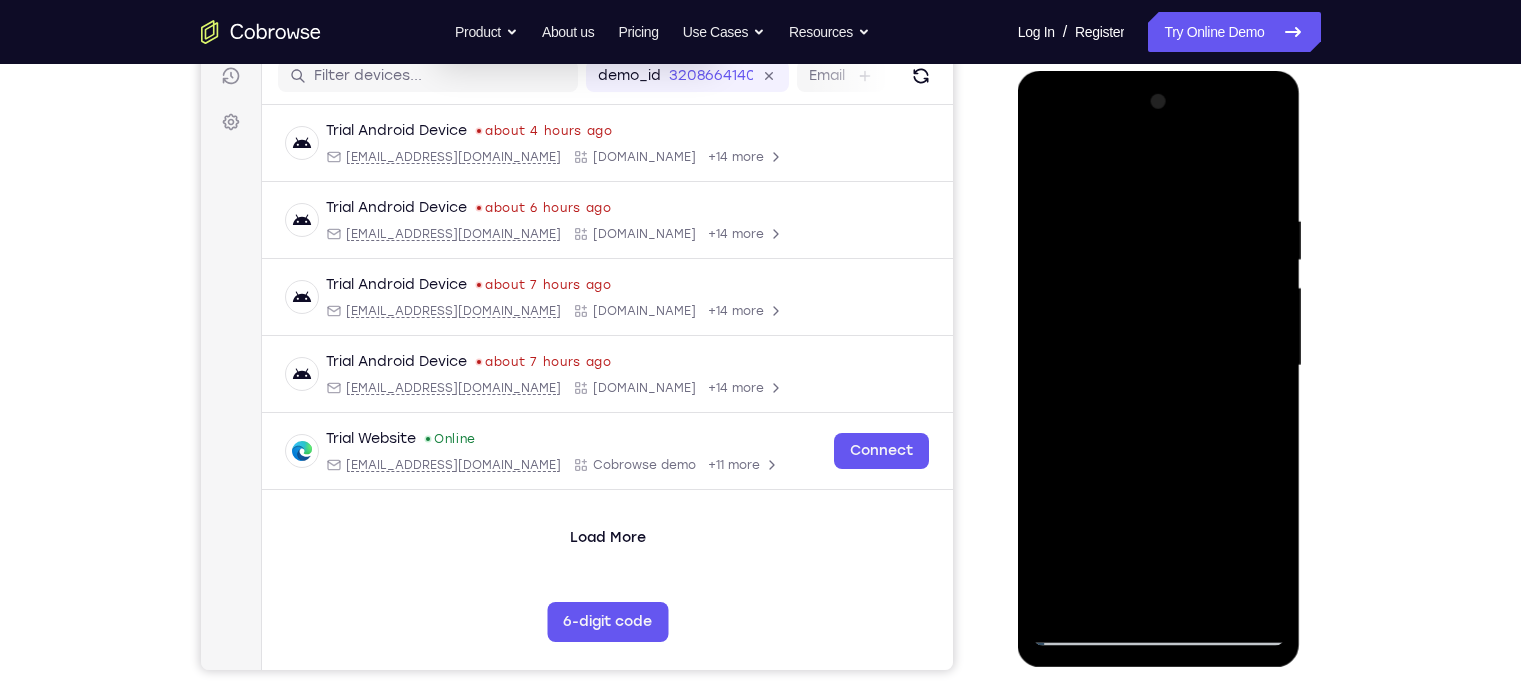
drag, startPoint x: 1231, startPoint y: 218, endPoint x: 1156, endPoint y: 606, distance: 395.1
click at [1156, 606] on div at bounding box center [1159, 366] width 252 height 560
drag, startPoint x: 1182, startPoint y: 305, endPoint x: 1113, endPoint y: 681, distance: 382.2
click at [1113, 671] on html "Online web based iOS Simulators and Android Emulators. Run iPhone, iPad, Mobile…" at bounding box center [1160, 371] width 285 height 600
drag, startPoint x: 1155, startPoint y: 241, endPoint x: 1105, endPoint y: 445, distance: 210.0
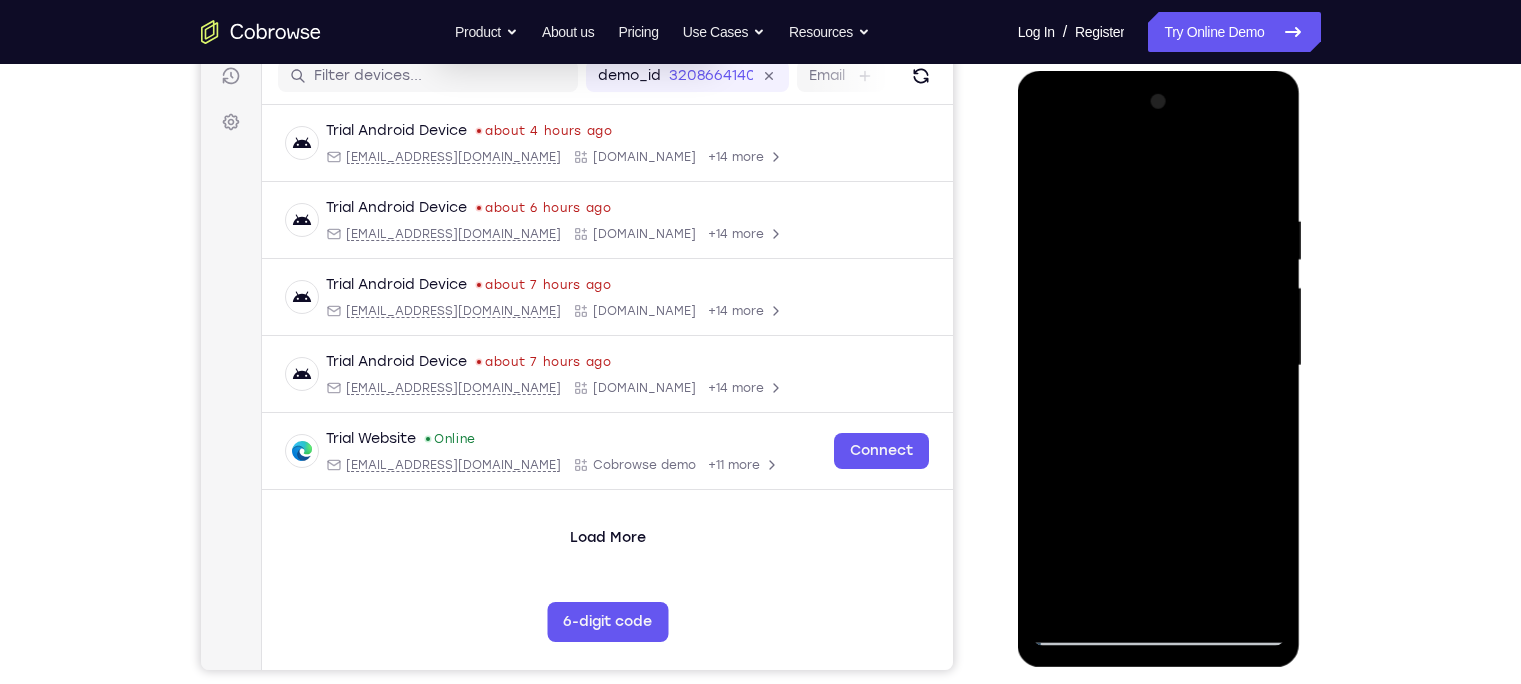
click at [1105, 445] on div at bounding box center [1159, 366] width 252 height 560
